Goal: Subscribe to service/newsletter

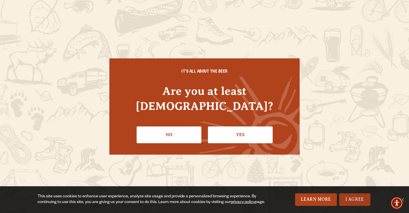
click at [351, 199] on link "I Agree" at bounding box center [354, 199] width 31 height 13
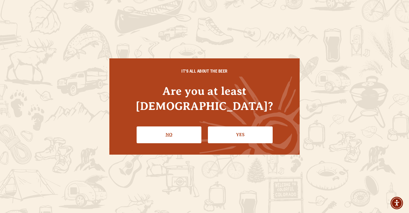
click at [186, 129] on link "No" at bounding box center [169, 134] width 65 height 16
click at [247, 127] on link "Yes" at bounding box center [240, 134] width 65 height 16
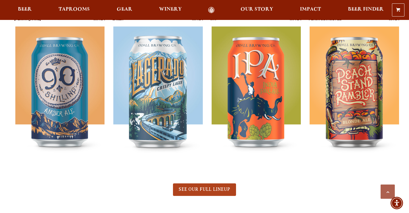
scroll to position [248, 0]
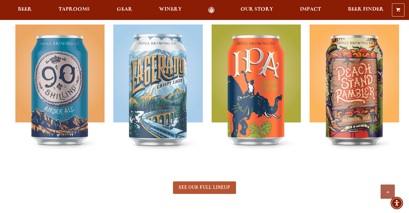
click at [197, 188] on span "SEE OUR FULL LINEUP" at bounding box center [204, 186] width 51 height 5
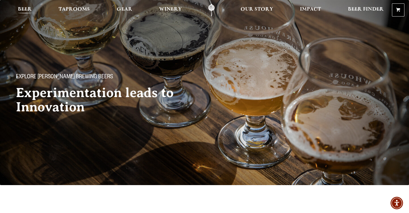
click at [24, 10] on span "Beer" at bounding box center [25, 9] width 14 height 5
click at [22, 10] on span "Beer" at bounding box center [25, 9] width 14 height 5
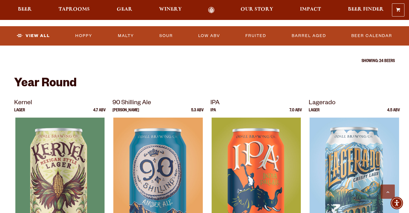
scroll to position [219, 0]
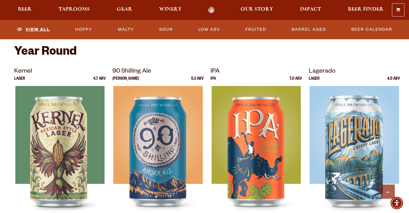
click at [36, 31] on link "View All" at bounding box center [33, 29] width 38 height 13
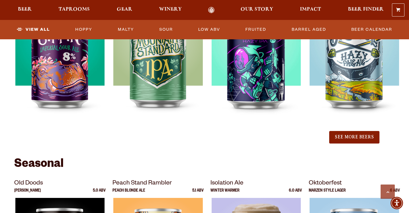
scroll to position [652, 0]
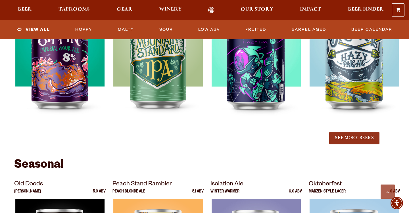
click at [348, 137] on button "See More Beers" at bounding box center [354, 138] width 50 height 13
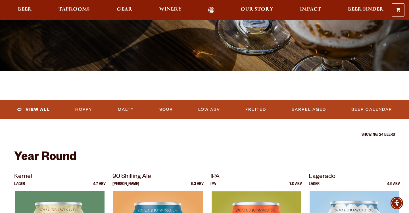
scroll to position [113, 0]
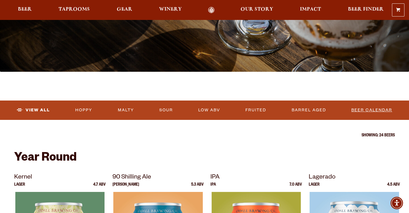
click at [365, 109] on link "Beer Calendar" at bounding box center [371, 109] width 45 height 13
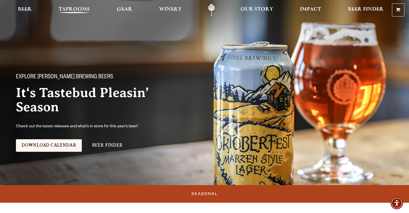
click at [73, 9] on span "Taprooms" at bounding box center [74, 9] width 31 height 5
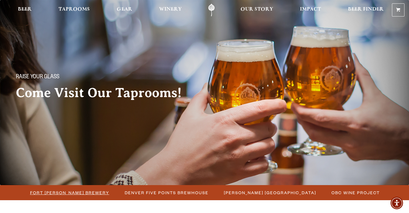
click at [83, 191] on span "Fort [PERSON_NAME] Brewery" at bounding box center [69, 192] width 79 height 8
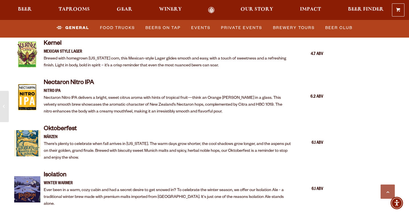
scroll to position [1041, 0]
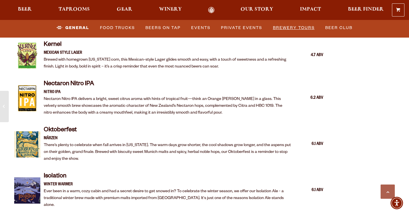
click at [293, 30] on link "Brewery Tours" at bounding box center [294, 27] width 46 height 13
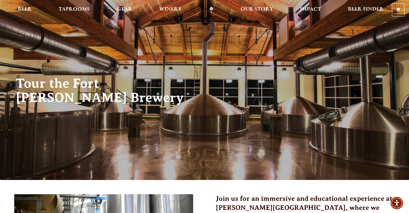
scroll to position [5, 0]
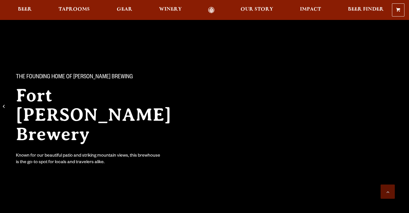
scroll to position [1041, 0]
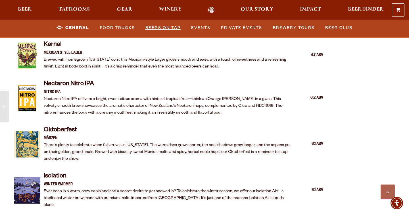
click at [171, 25] on link "Beers on Tap" at bounding box center [163, 27] width 40 height 13
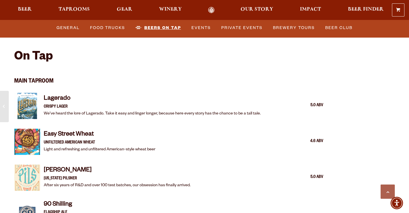
scroll to position [537, 0]
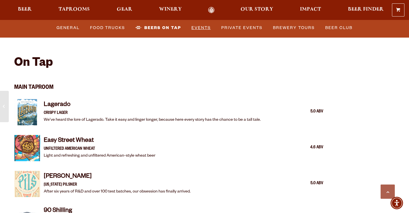
click at [201, 26] on link "Events" at bounding box center [201, 27] width 24 height 13
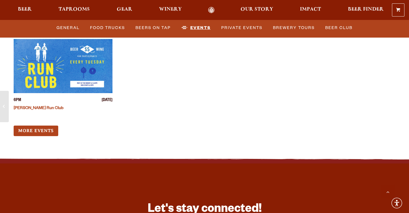
scroll to position [2321, 0]
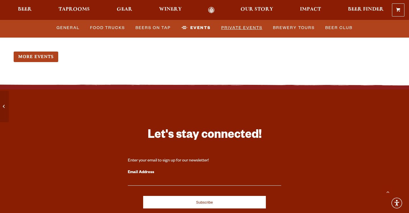
click at [253, 29] on link "Private Events" at bounding box center [242, 27] width 46 height 13
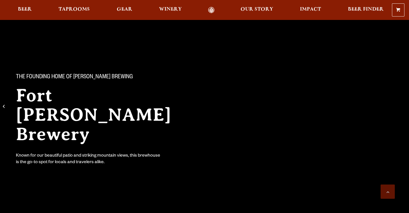
scroll to position [2321, 0]
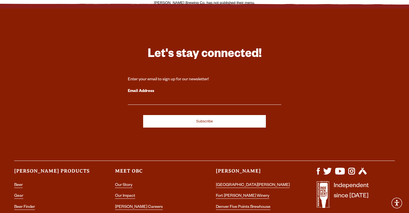
click at [135, 99] on input "Email Address" at bounding box center [204, 100] width 153 height 7
type input "[PERSON_NAME][EMAIL_ADDRESS][PERSON_NAME][DOMAIN_NAME]"
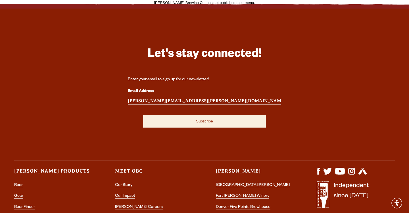
click at [175, 125] on input "Subscribe" at bounding box center [204, 121] width 123 height 13
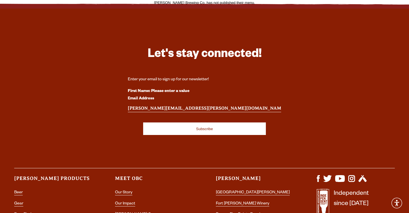
click at [221, 6] on div "Let's stay connected! Enter your email to sign up for our newsletter! First Nam…" at bounding box center [204, 136] width 409 height 260
click at [166, 109] on input "[PERSON_NAME][EMAIL_ADDRESS][PERSON_NAME][DOMAIN_NAME]" at bounding box center [204, 108] width 153 height 7
click at [224, 91] on div "First Name: Please enter a value" at bounding box center [204, 91] width 153 height 7
click at [222, 6] on div "Let's stay connected! Enter your email to sign up for our newsletter! First Nam…" at bounding box center [204, 136] width 409 height 260
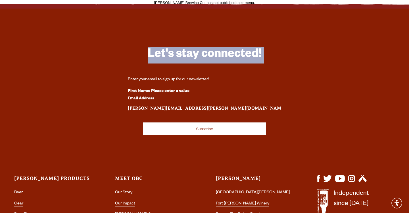
drag, startPoint x: 222, startPoint y: 2, endPoint x: 213, endPoint y: 2, distance: 8.8
click at [214, 6] on div "Let's stay connected! Enter your email to sign up for our newsletter! First Nam…" at bounding box center [204, 136] width 409 height 260
click at [83, 54] on div "Let's stay connected! Enter your email to sign up for our newsletter! First Nam…" at bounding box center [204, 149] width 409 height 232
